Goal: Find specific page/section: Find specific page/section

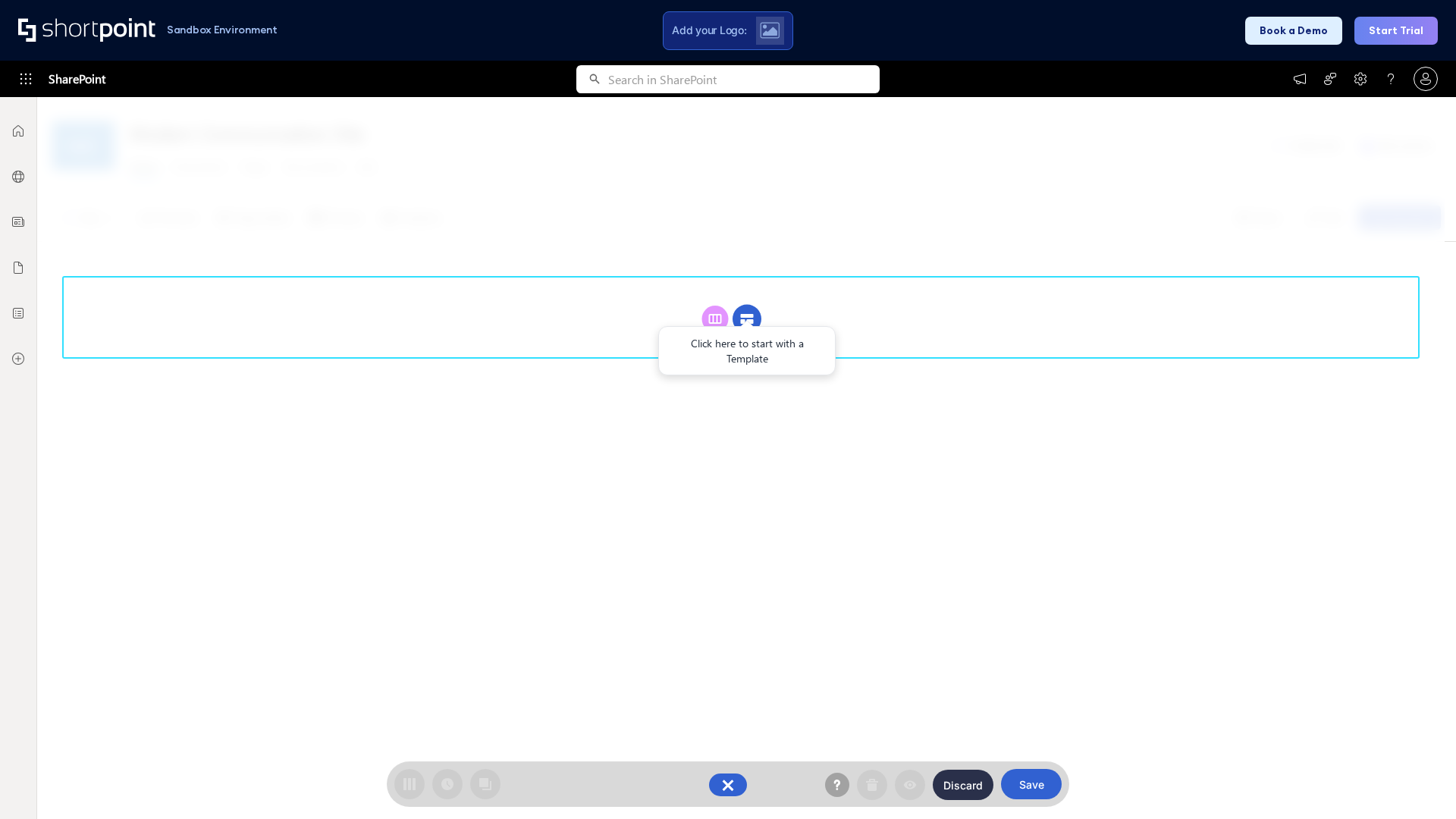
click at [747, 305] on circle at bounding box center [747, 319] width 29 height 29
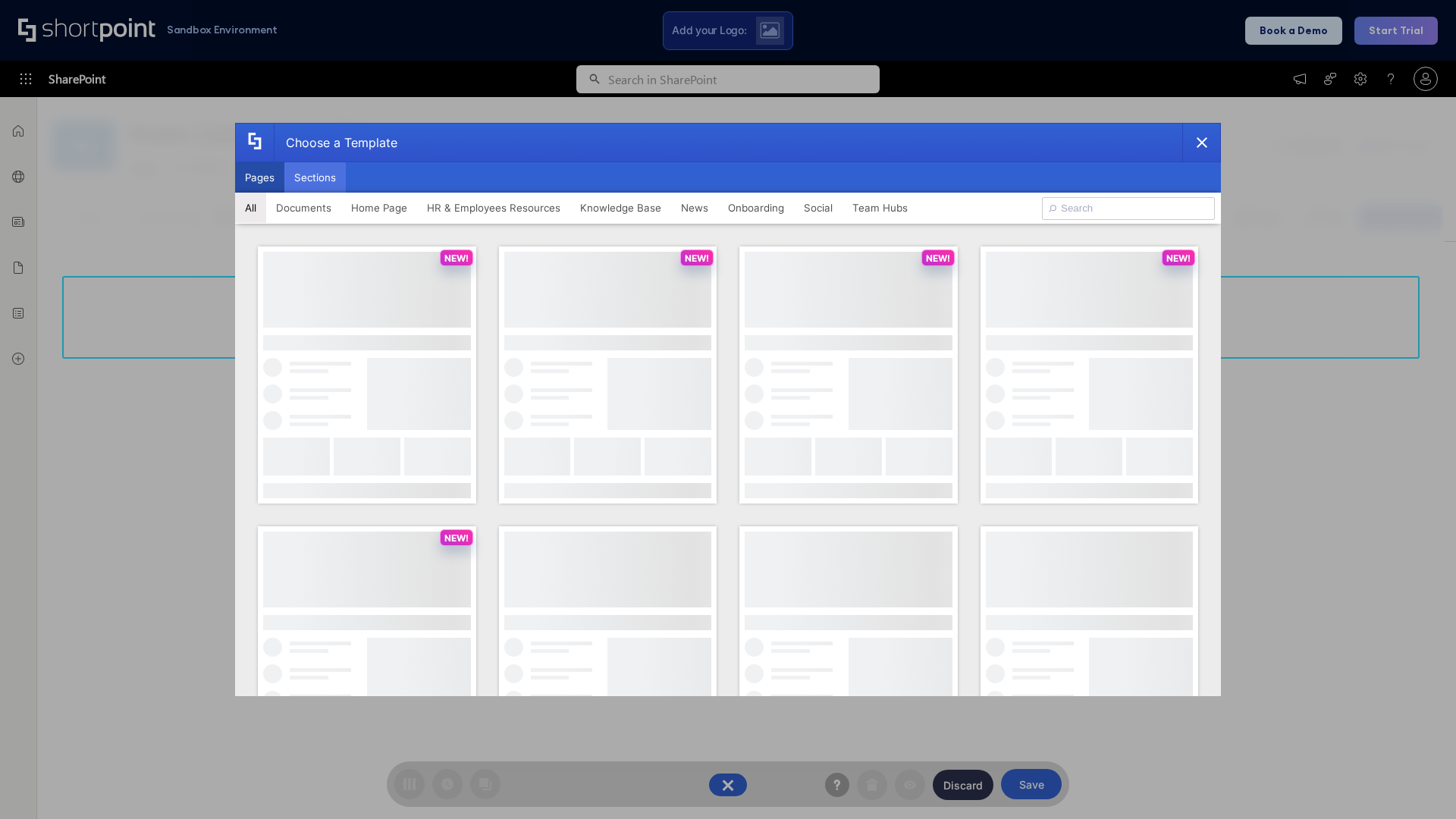
click at [314, 177] on button "Sections" at bounding box center [315, 177] width 62 height 30
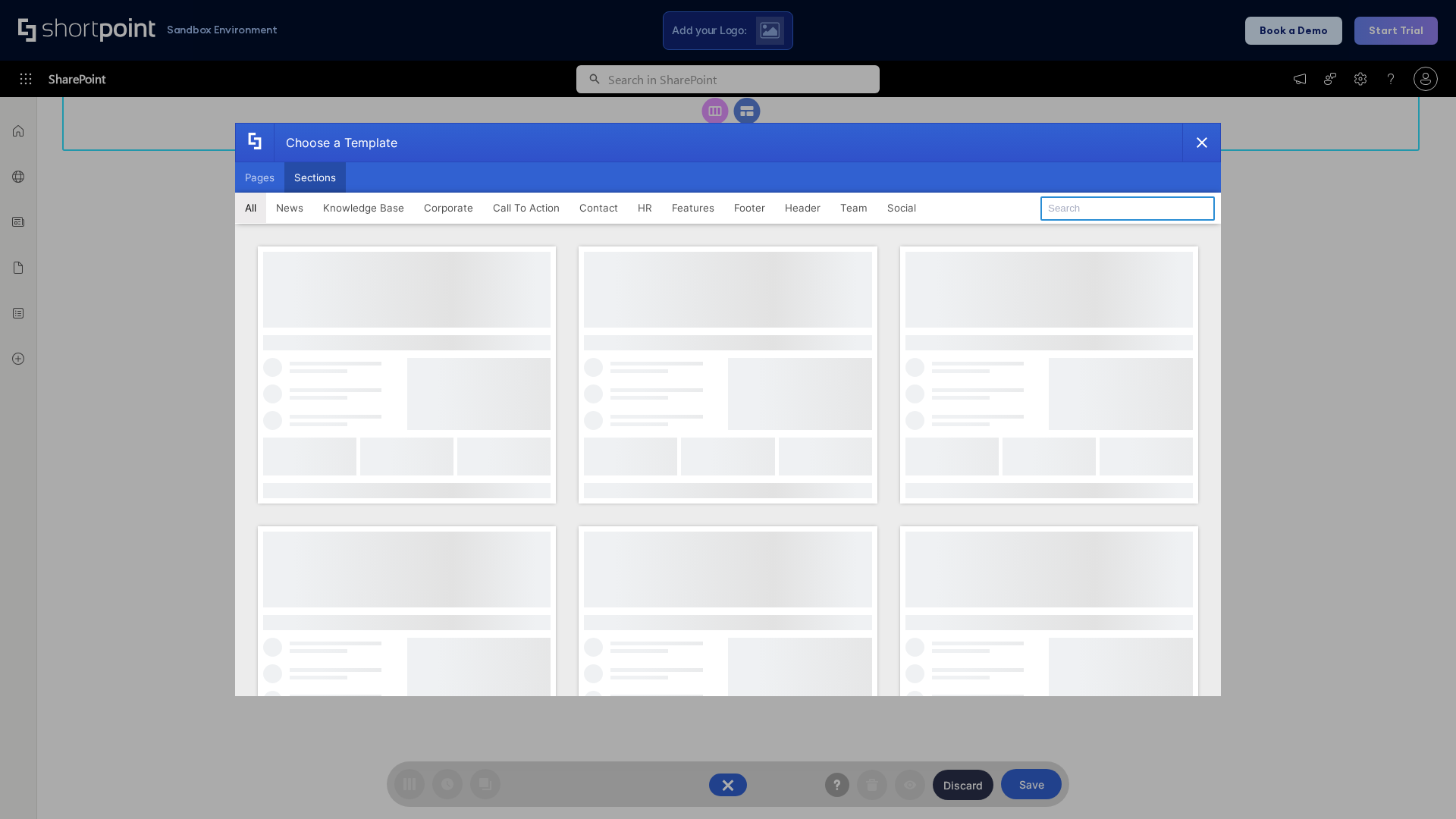
type input "Paralax Cta"
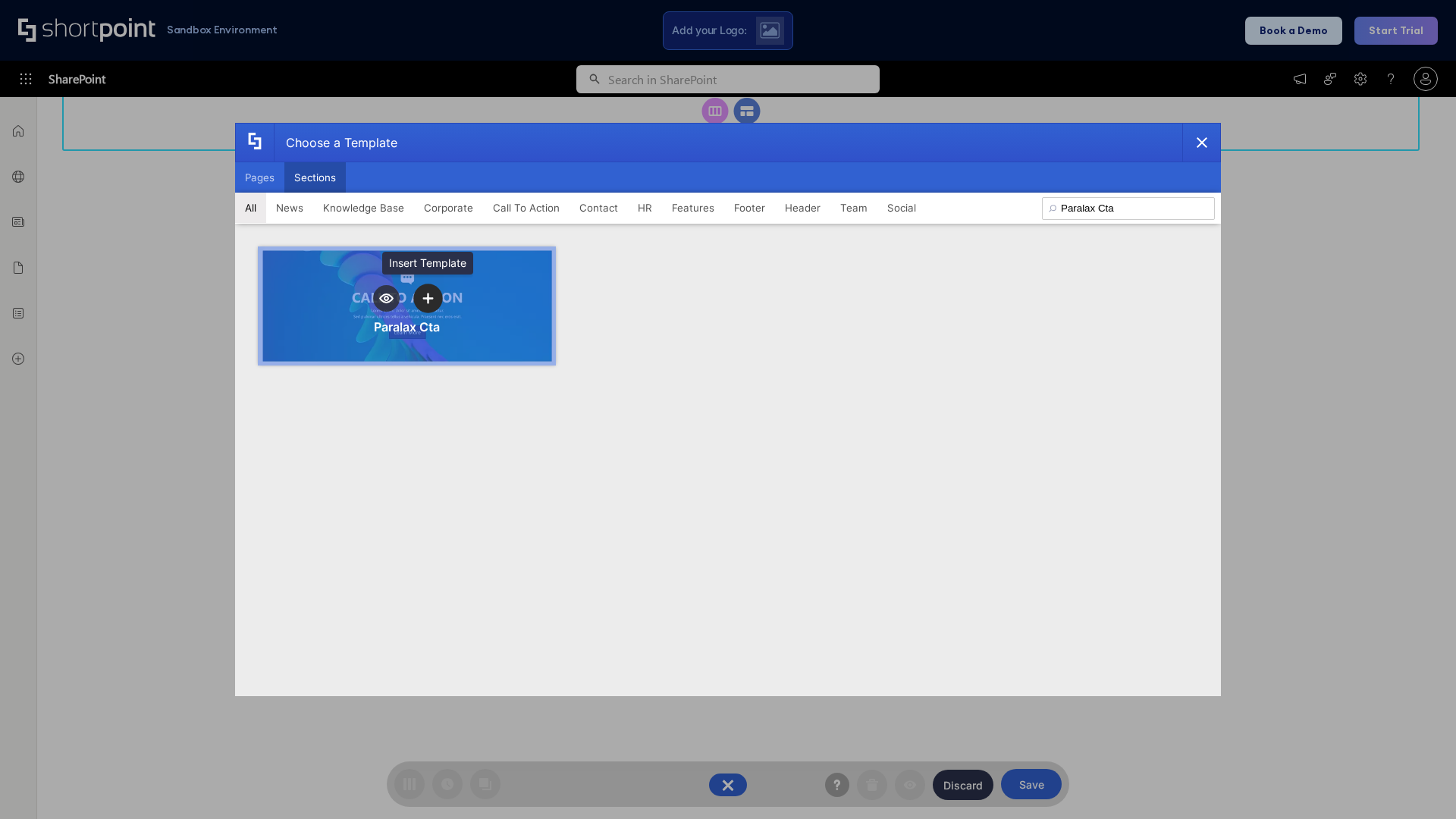
click at [427, 298] on icon "template selector" at bounding box center [427, 298] width 11 height 11
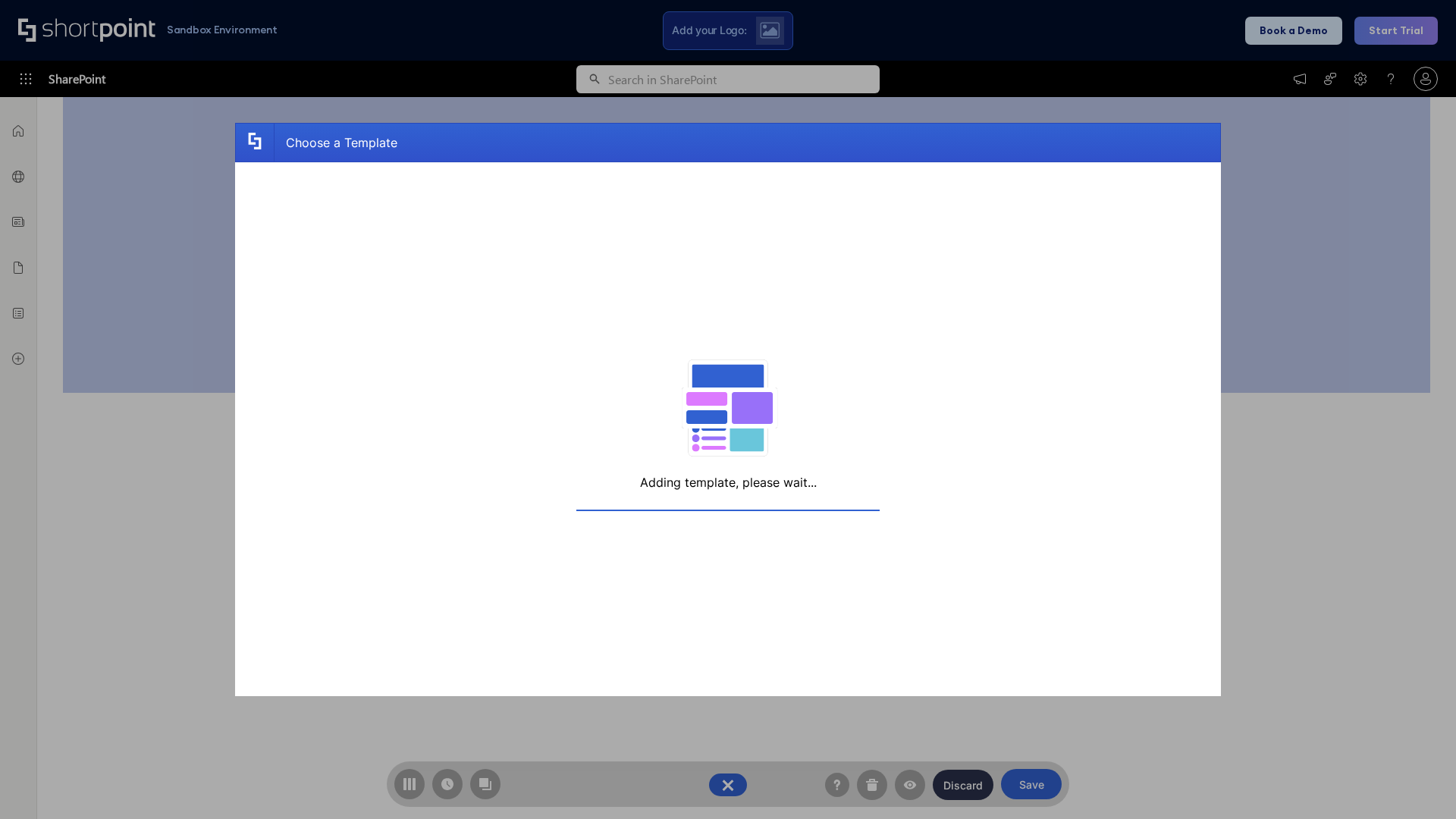
scroll to position [242, 0]
